Goal: Task Accomplishment & Management: Use online tool/utility

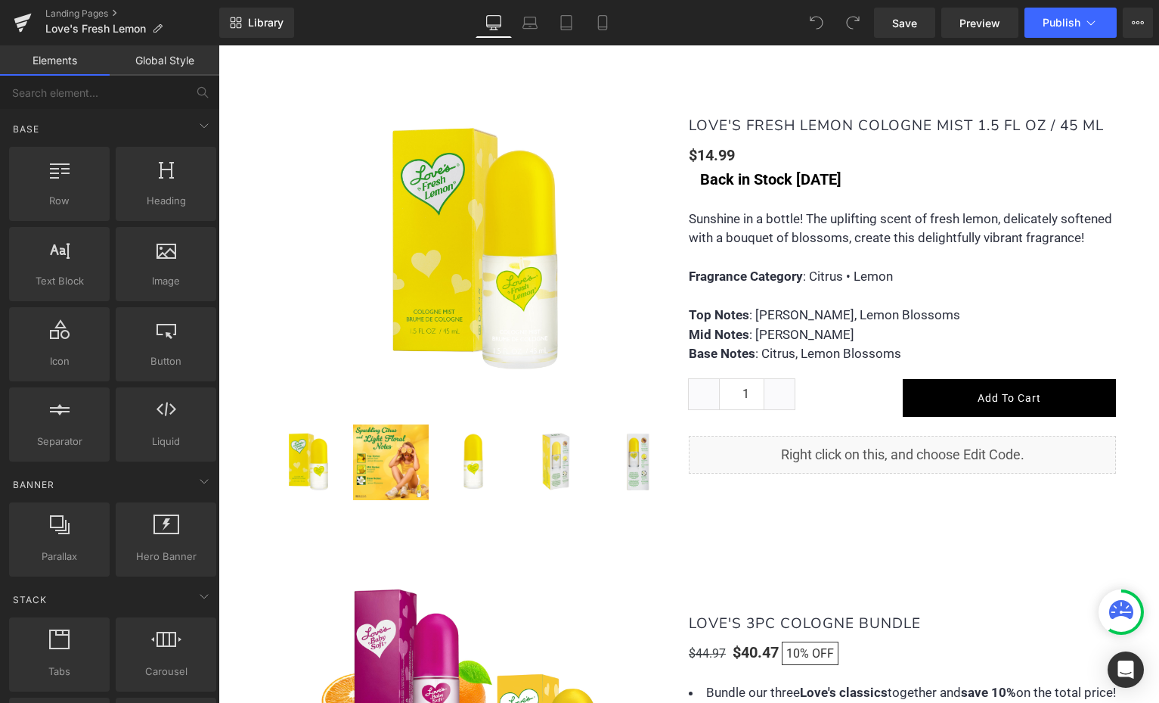
scroll to position [976, 0]
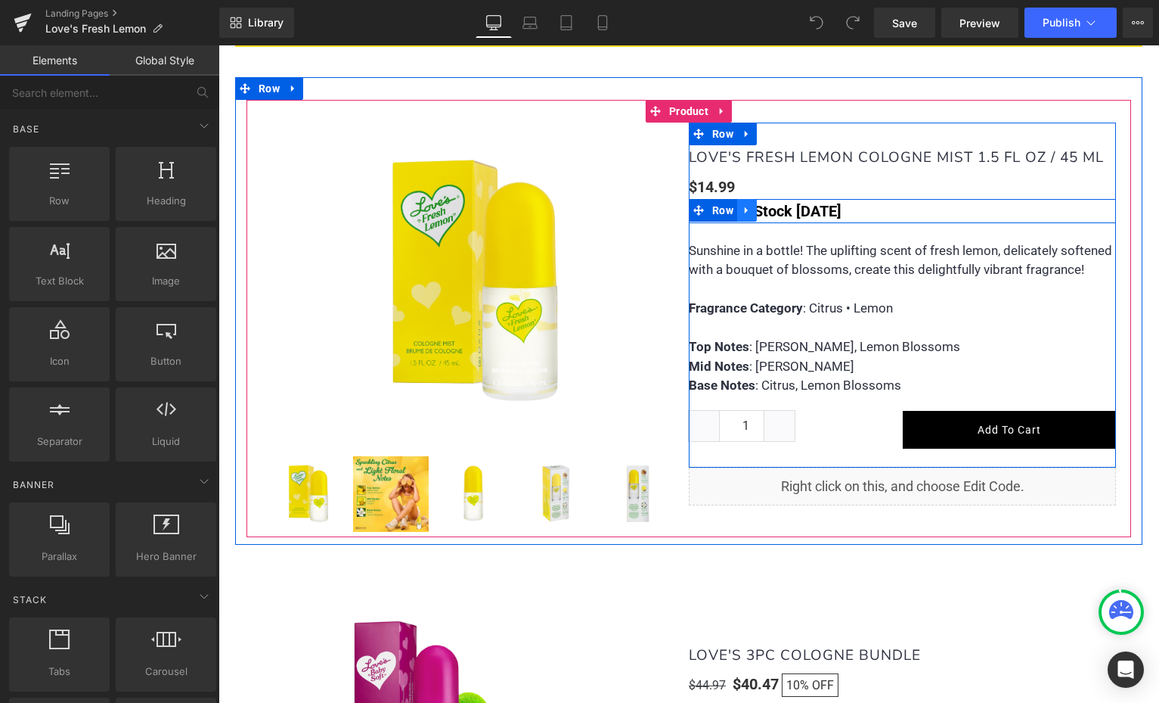
click at [747, 210] on icon at bounding box center [747, 209] width 11 height 11
click at [786, 209] on icon at bounding box center [786, 210] width 11 height 11
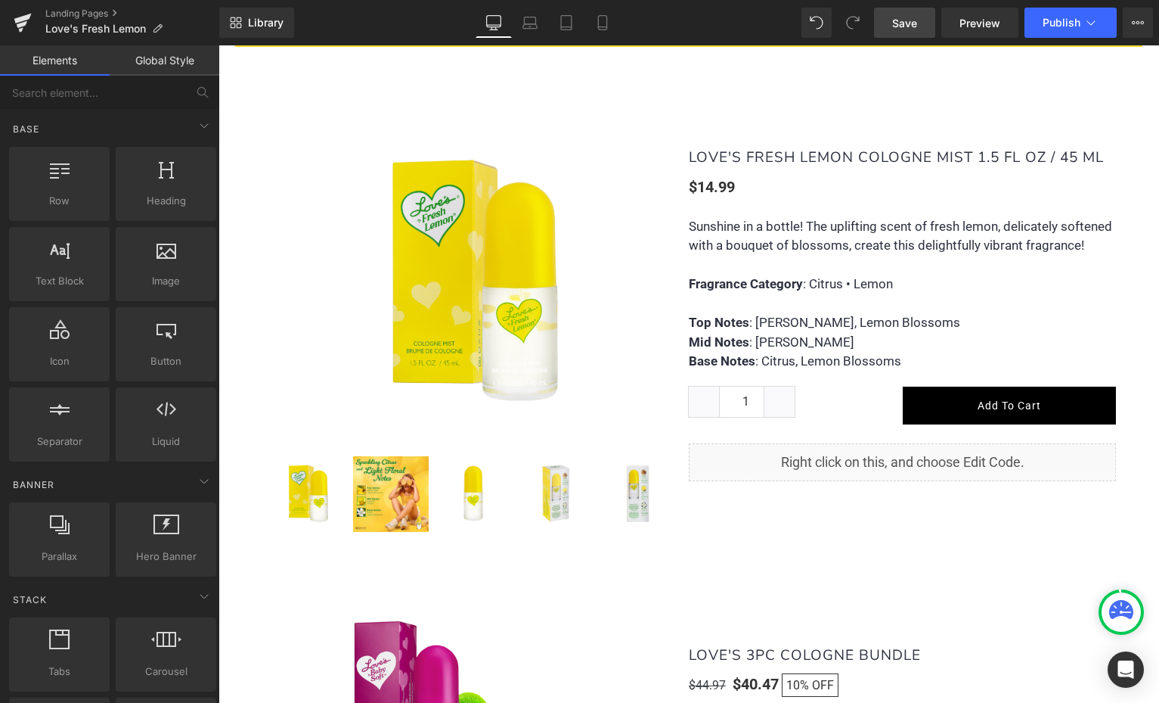
click at [916, 19] on span "Save" at bounding box center [904, 23] width 25 height 16
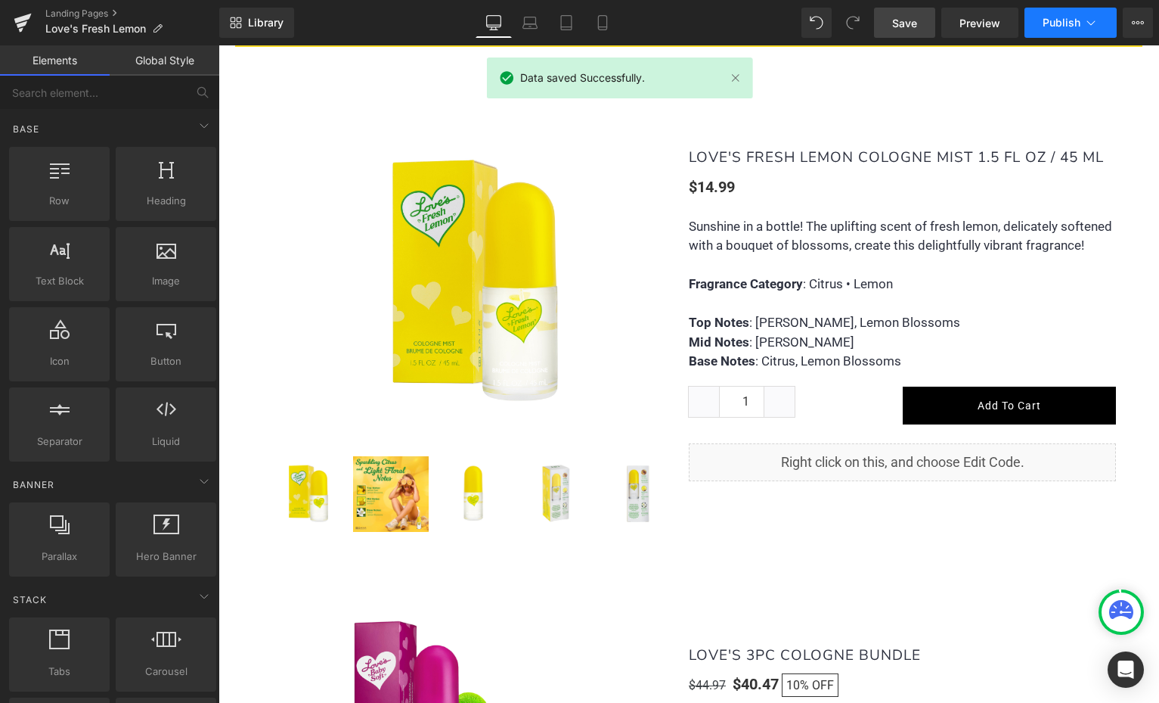
click at [1057, 23] on span "Publish" at bounding box center [1062, 23] width 38 height 12
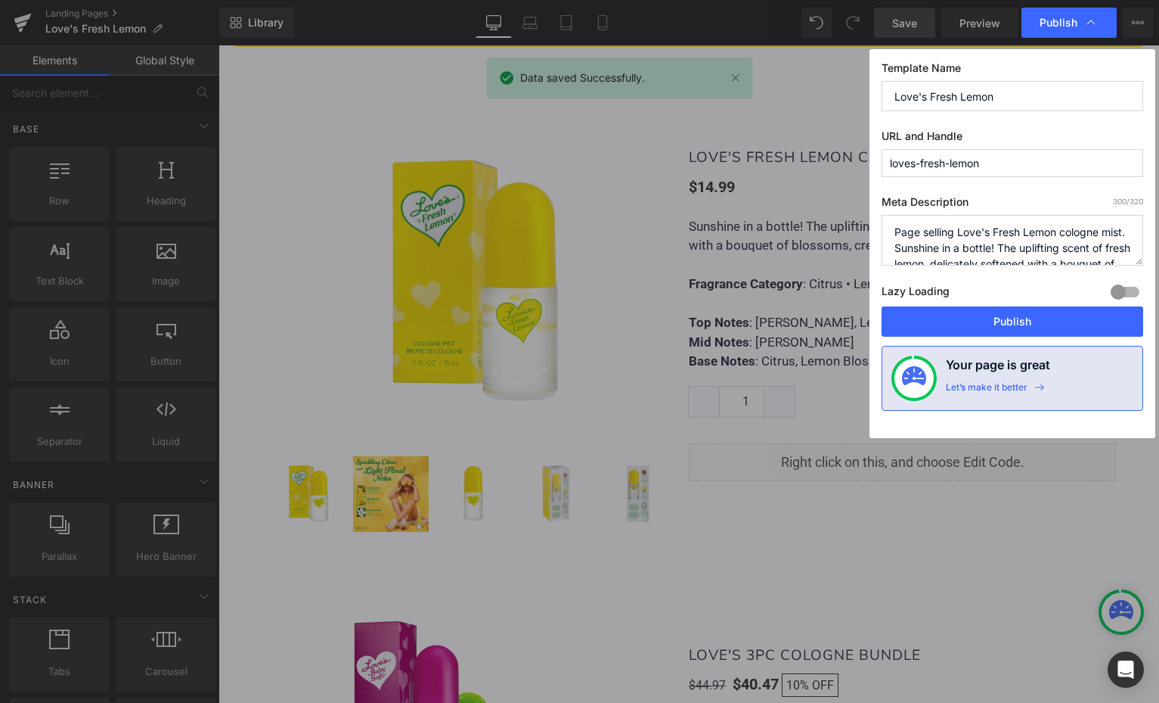
click at [1057, 23] on span "Publish" at bounding box center [1059, 23] width 38 height 14
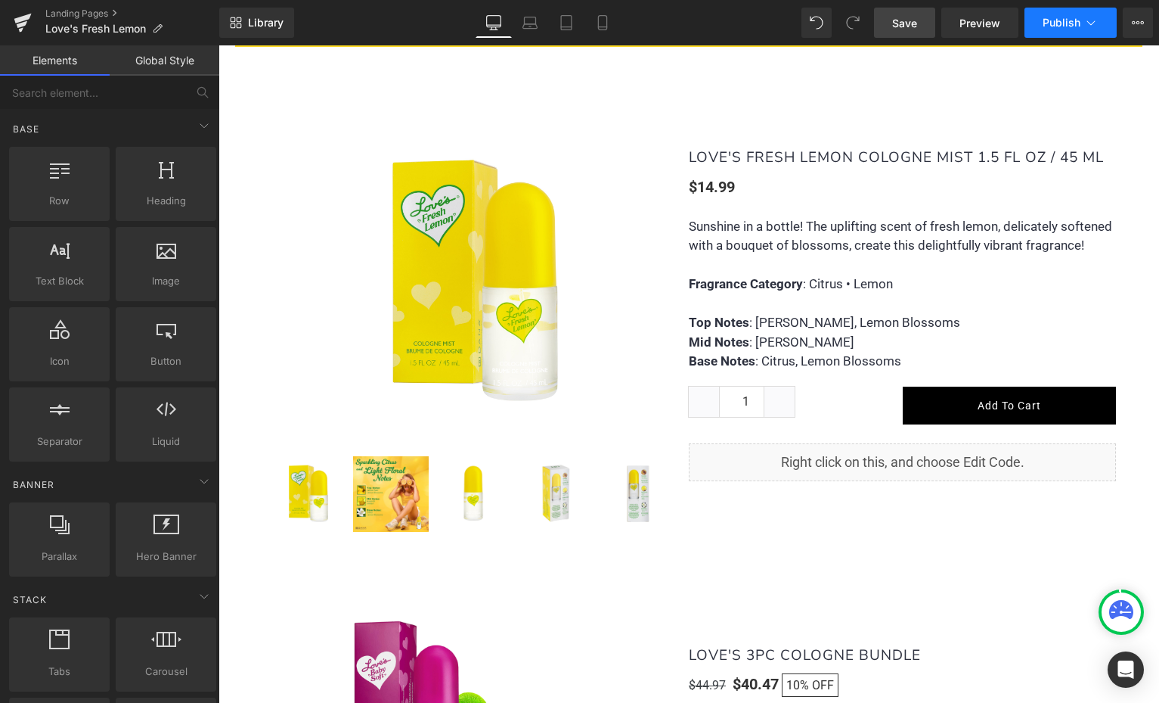
click at [1044, 23] on span "Publish" at bounding box center [1062, 23] width 38 height 12
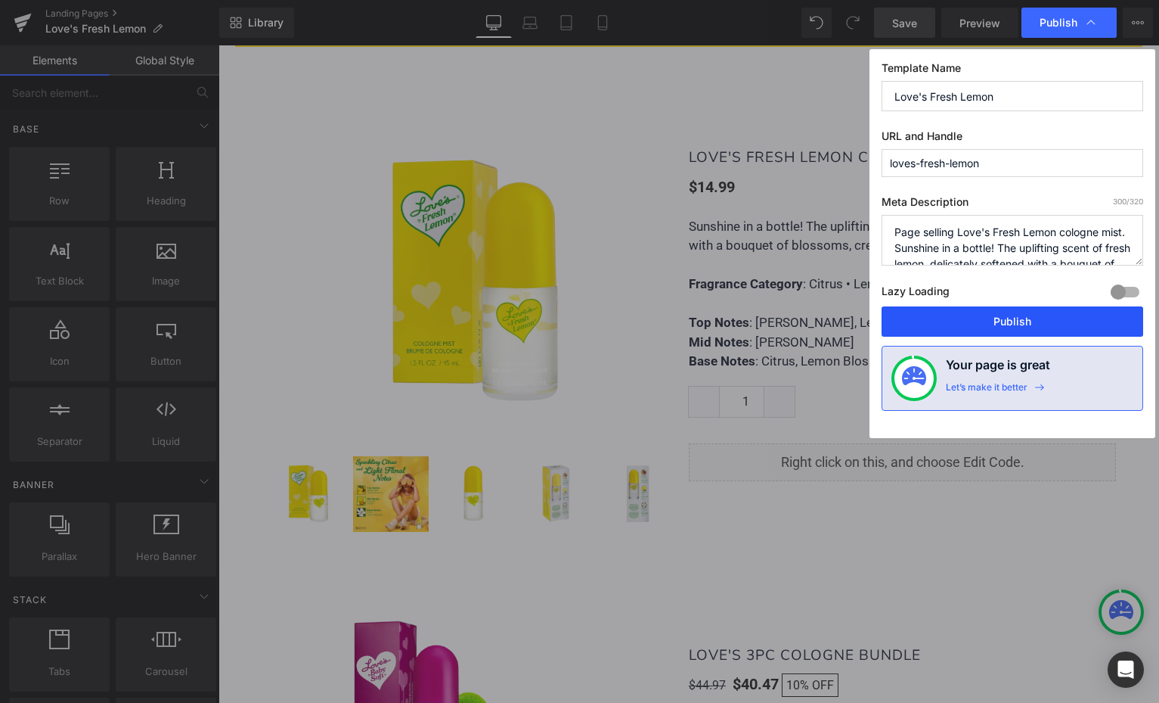
click at [988, 318] on button "Publish" at bounding box center [1013, 321] width 262 height 30
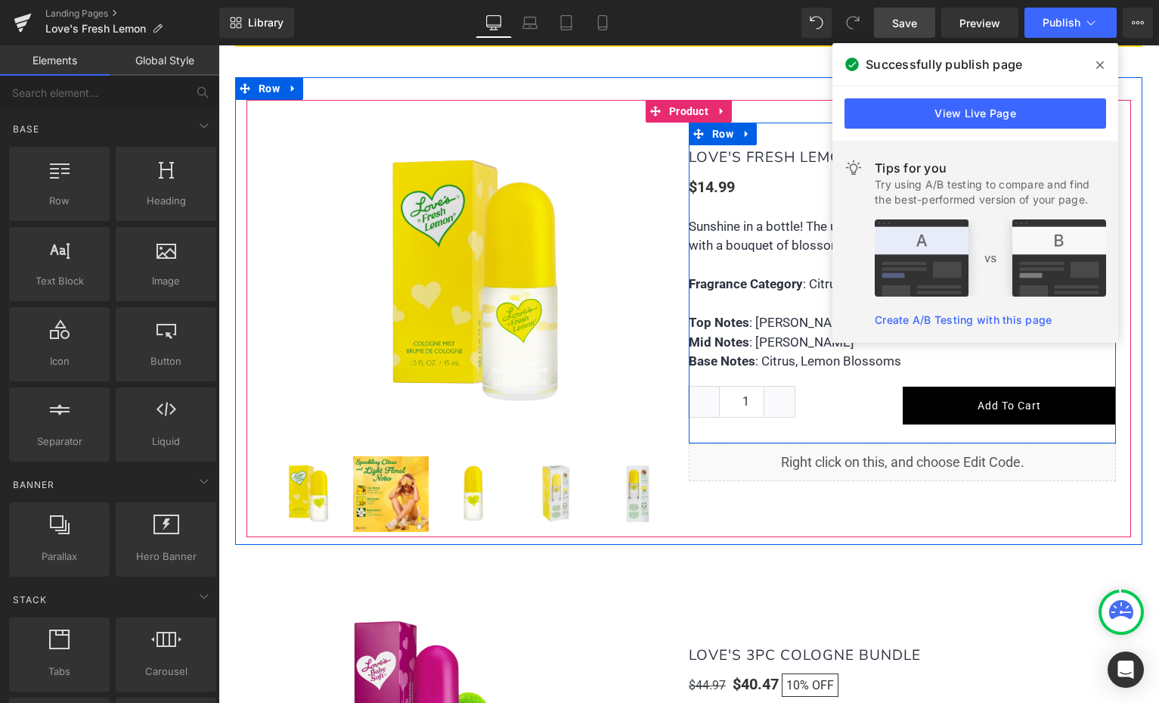
click at [717, 230] on span "Sunshine in a bottle! The uplifting scent of fresh lemon, delicately softened w…" at bounding box center [901, 236] width 424 height 35
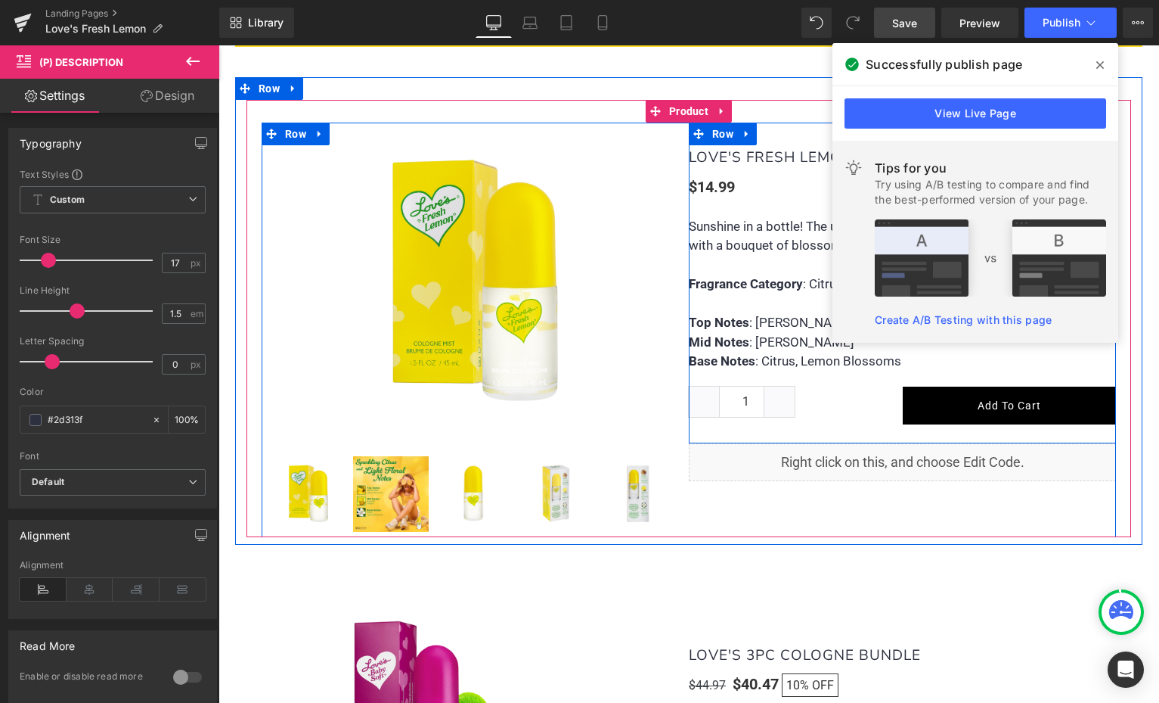
click at [1100, 64] on icon at bounding box center [1101, 65] width 8 height 8
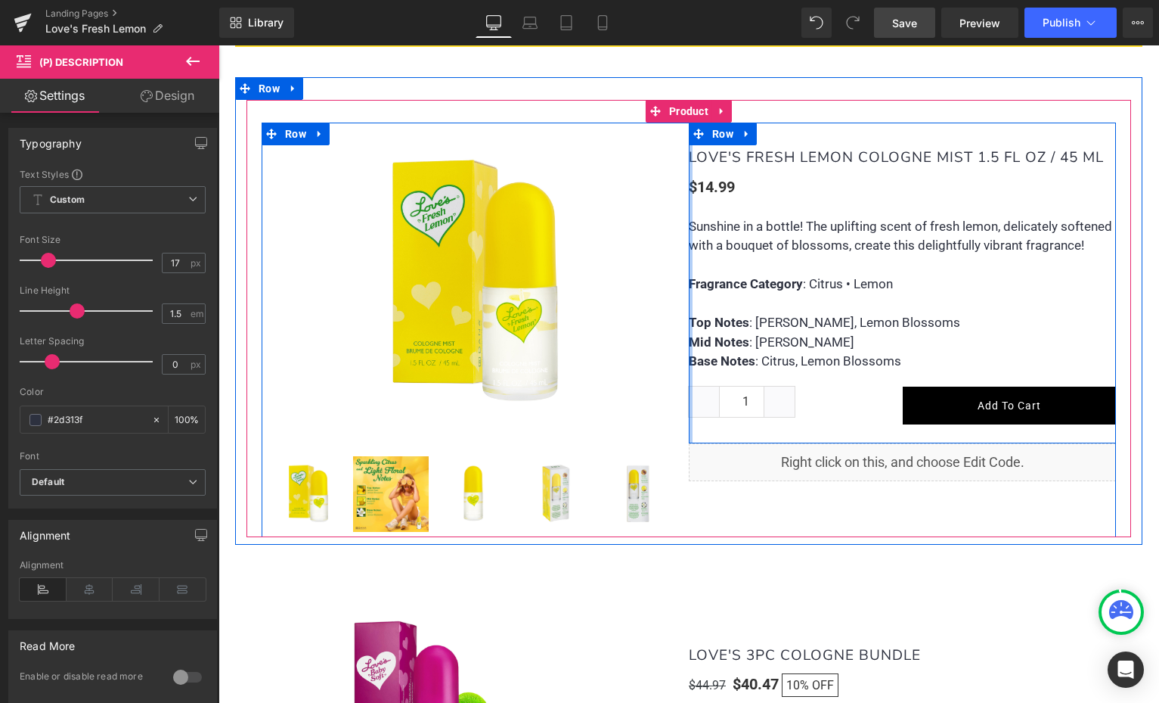
click at [691, 222] on div at bounding box center [691, 283] width 4 height 321
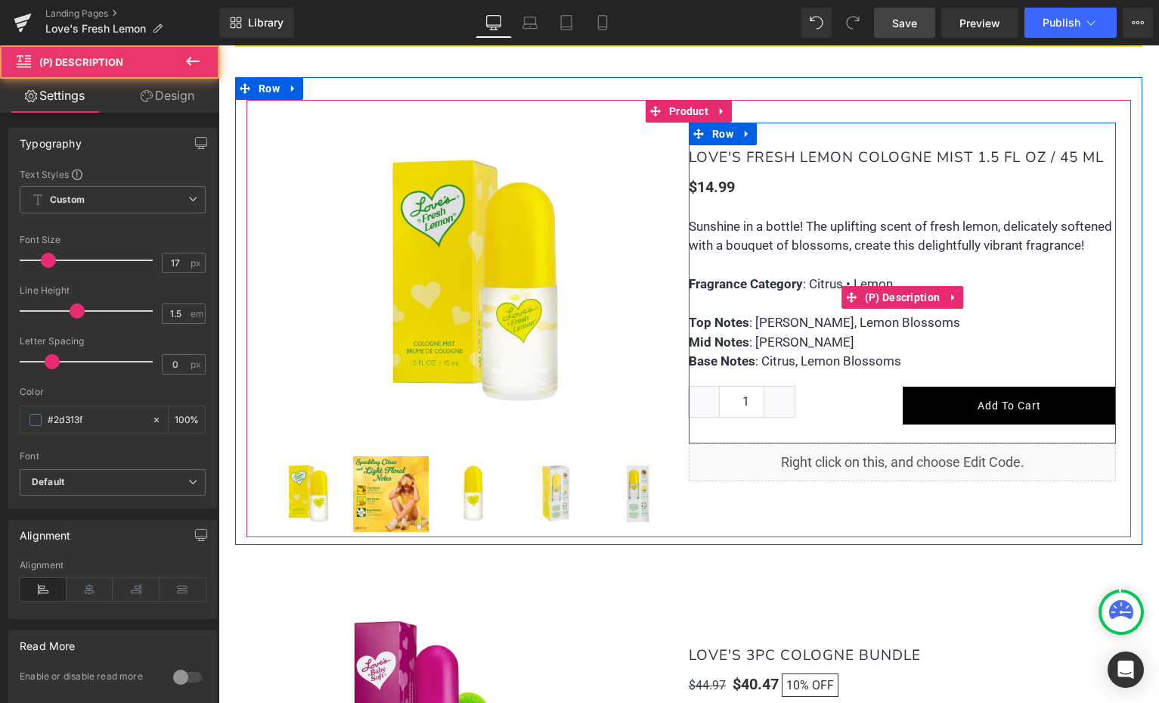
click at [749, 232] on p "Sunshine in a bottle! The uplifting scent of fresh lemon, delicately softened w…" at bounding box center [902, 236] width 427 height 39
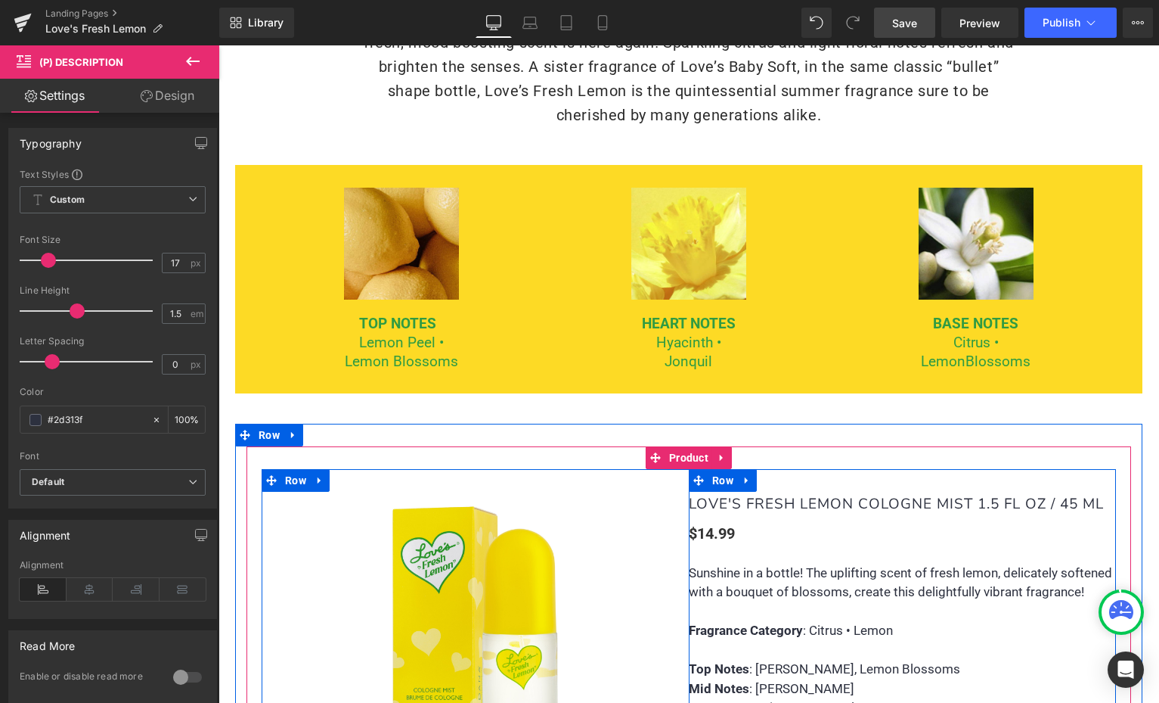
scroll to position [560, 0]
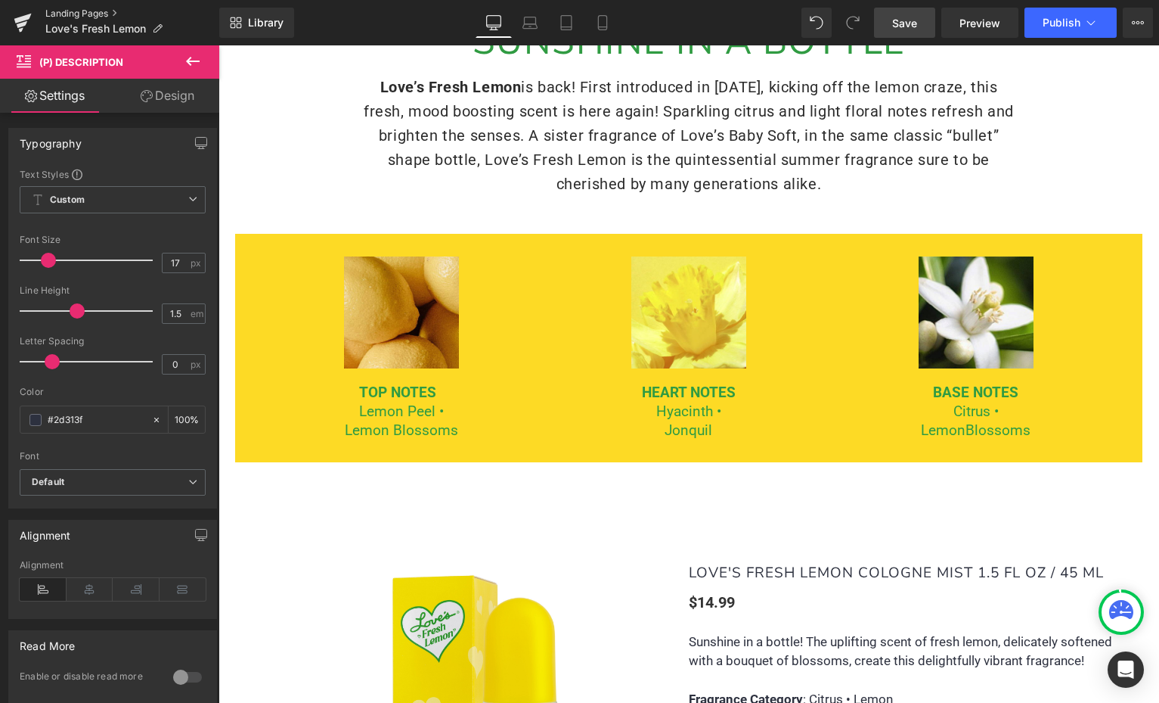
click at [73, 14] on link "Landing Pages" at bounding box center [132, 14] width 174 height 12
